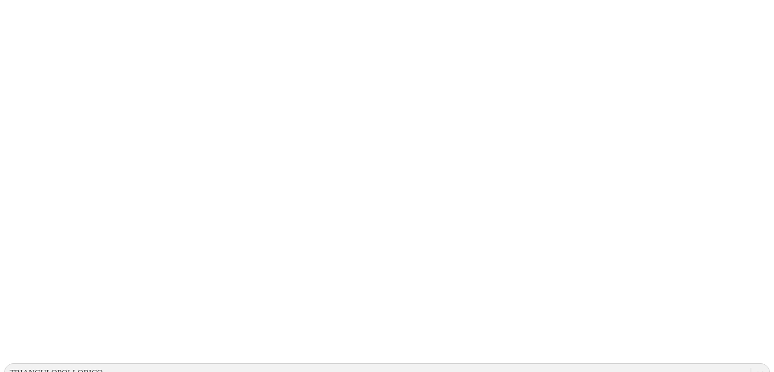
scroll to position [29, 0]
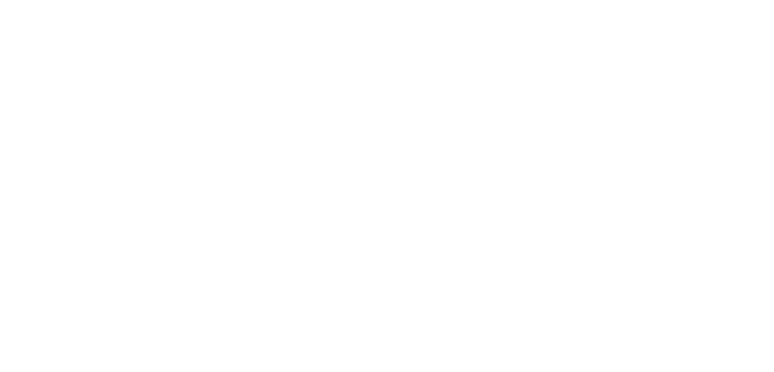
drag, startPoint x: 463, startPoint y: 131, endPoint x: 564, endPoint y: 119, distance: 101.6
type input "23 Junio 2025"
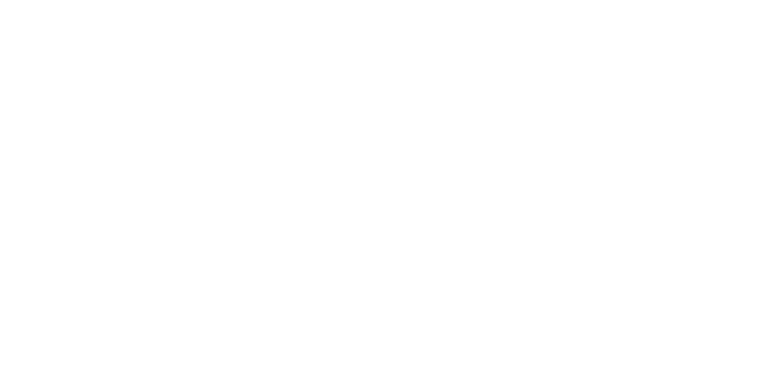
paste input "23 Junio 2025"
type input "23 Junio 2025"
paste input "23 Junio 2025"
type input "23 Junio 2025"
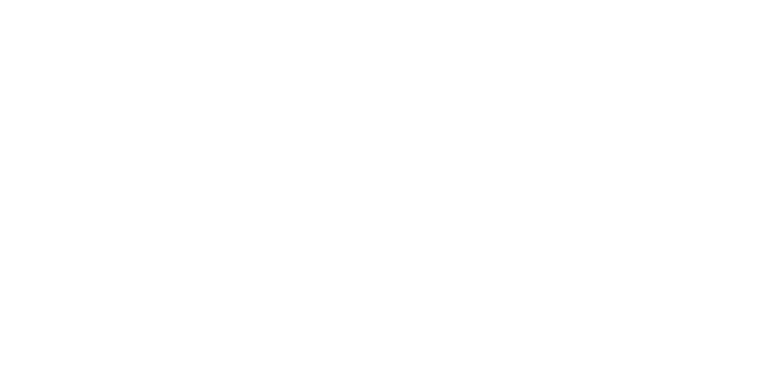
paste input "23 Junio 2025"
type input "23 Junio 2025"
paste input "23 Junio 2025"
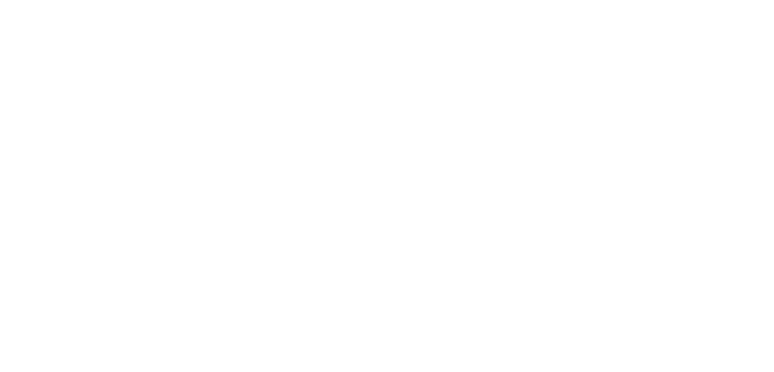
type input "23 Junio 2025"
paste input "23 Junio 2025"
type input "23 Junio 2025"
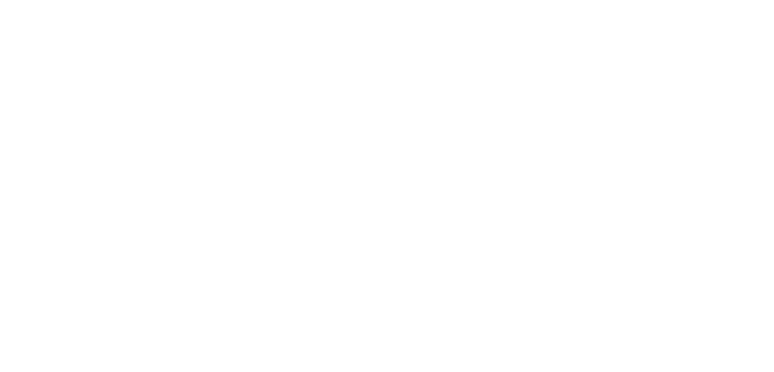
paste input "23 Junio 2025"
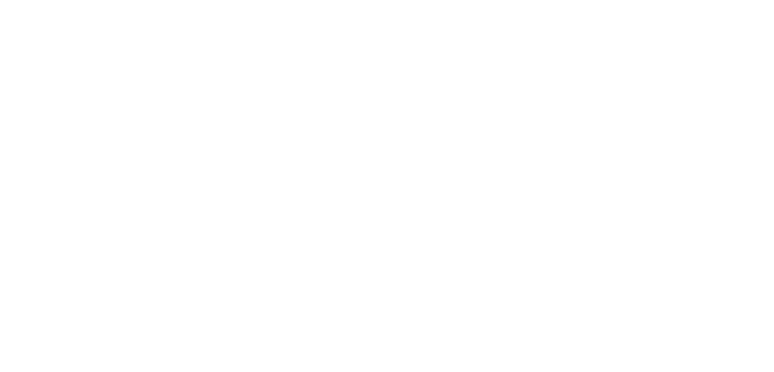
paste input
type input "23 Junio 2025"
paste input "23 Junio 2025"
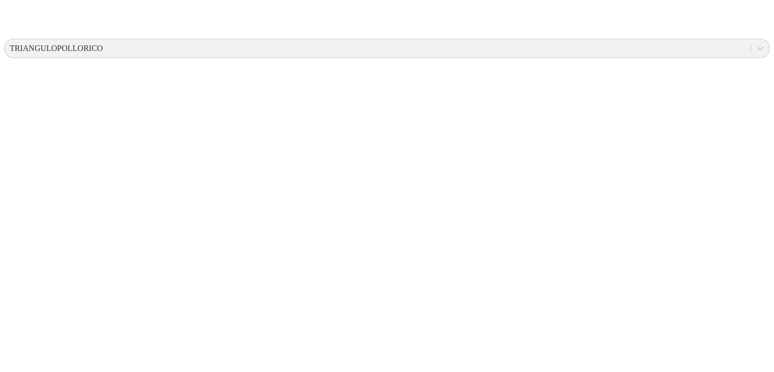
scroll to position [376, 0]
type input "23 Junio 2025"
paste input "23 Junio 2025"
type input "23 Junio 2025"
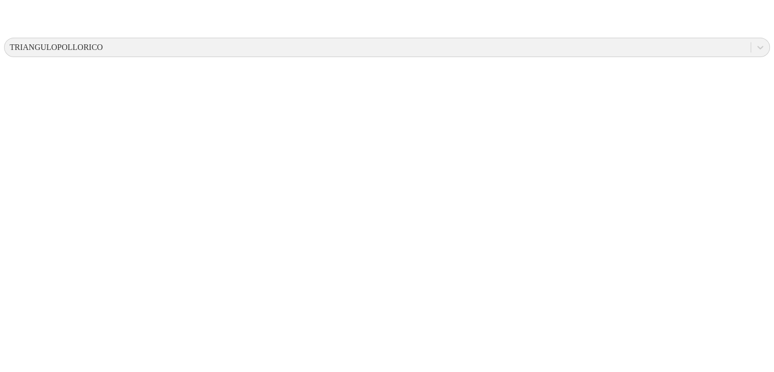
paste input "23 Junio 2025"
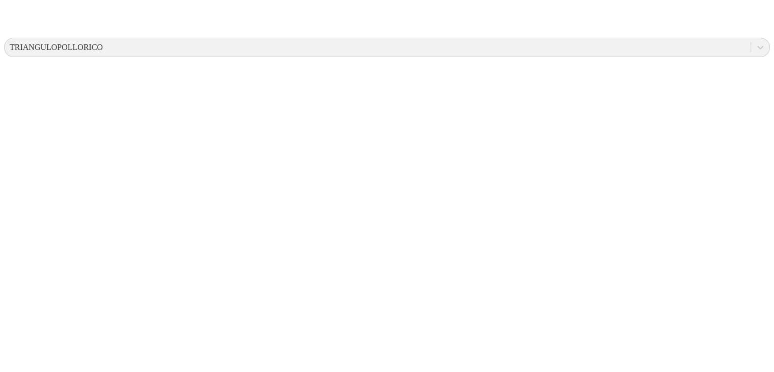
paste input
type input "23 Junio 2025"
paste input "23 Junio 2025"
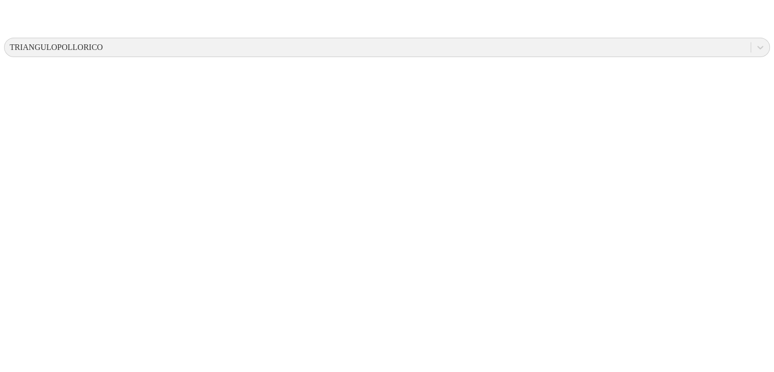
type input "23 Junio 2025"
paste input "23 Junio 2025"
type input "23 Junio 2025"
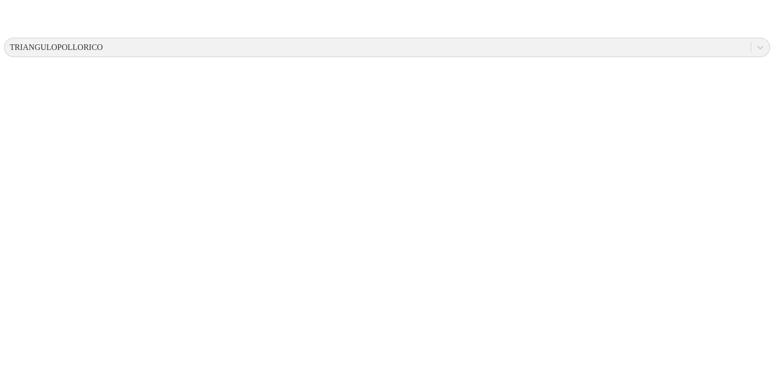
paste input "23 Junio 2025"
type input "23 Junio 2025"
paste input "23 Junio 2025"
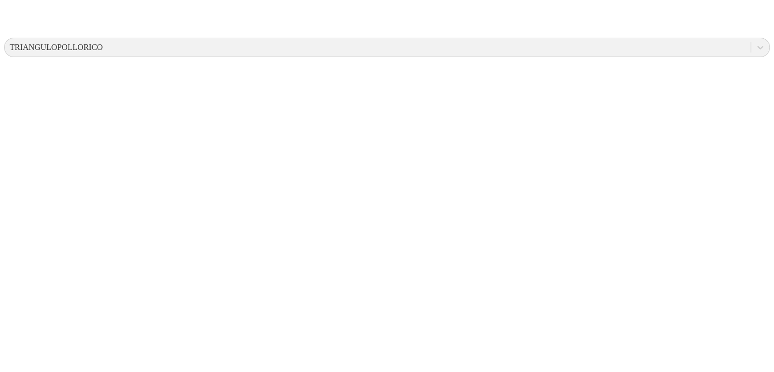
type input "23 Junio 2025"
paste input "23 Junio 2025"
type input "23 Junio 2025"
paste input "23 Junio 2025"
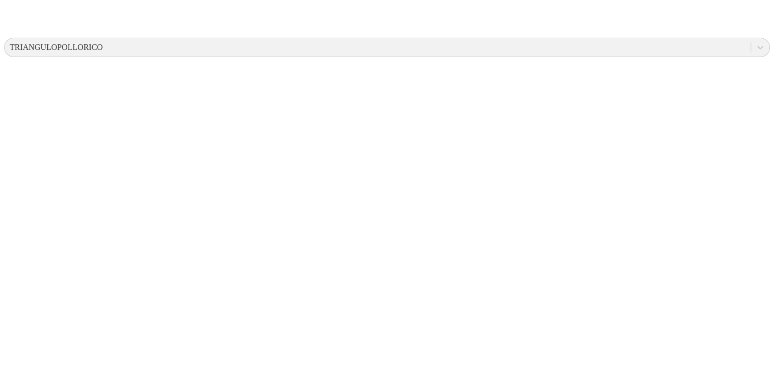
type input "23 Junio 2025"
paste input "23 Junio 2025"
type input "23 Junio 2025"
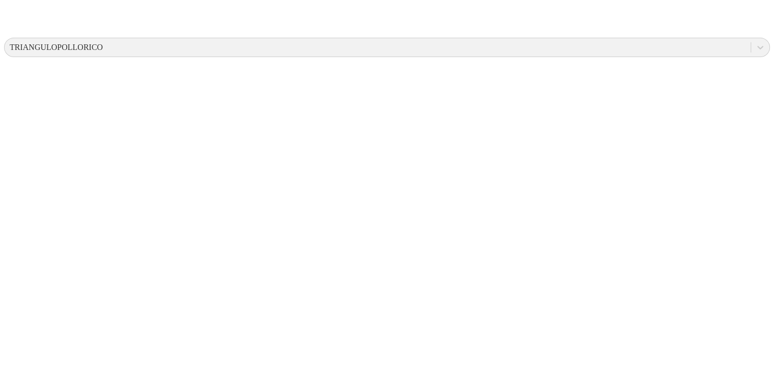
paste input "23 Junio 2025"
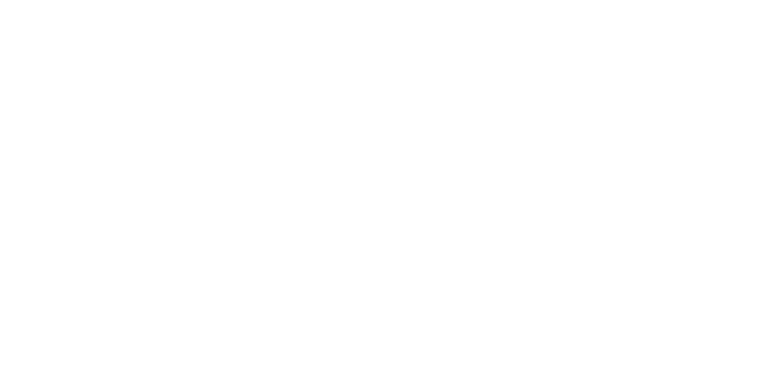
scroll to position [488, 0]
type input "23 Junio 2025"
paste input "23 Junio 2025"
type input "23 Junio 2025"
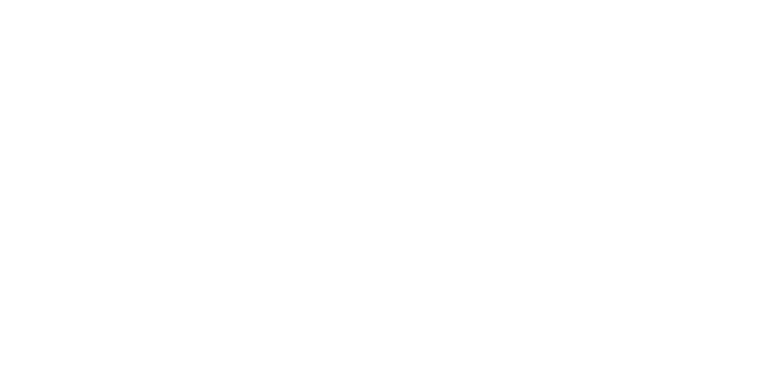
paste input "23 Junio 2025"
type input "23 Junio 2025"
paste input "23 Junio 2025"
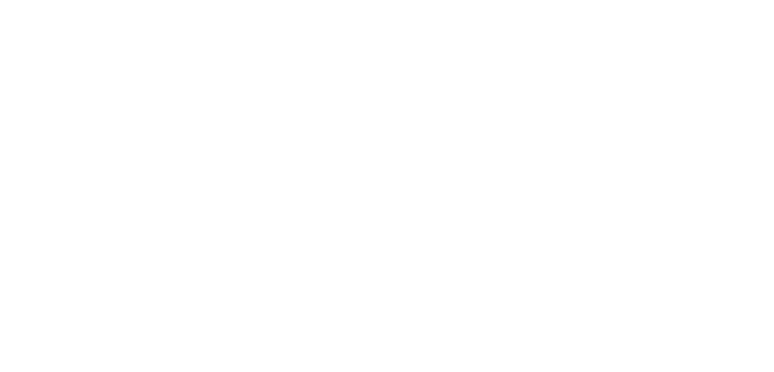
type input "23 Junio 2025"
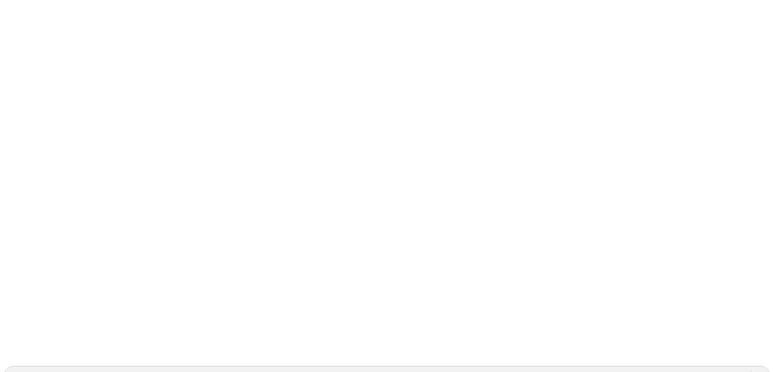
scroll to position [0, 0]
